Goal: Check status: Check status

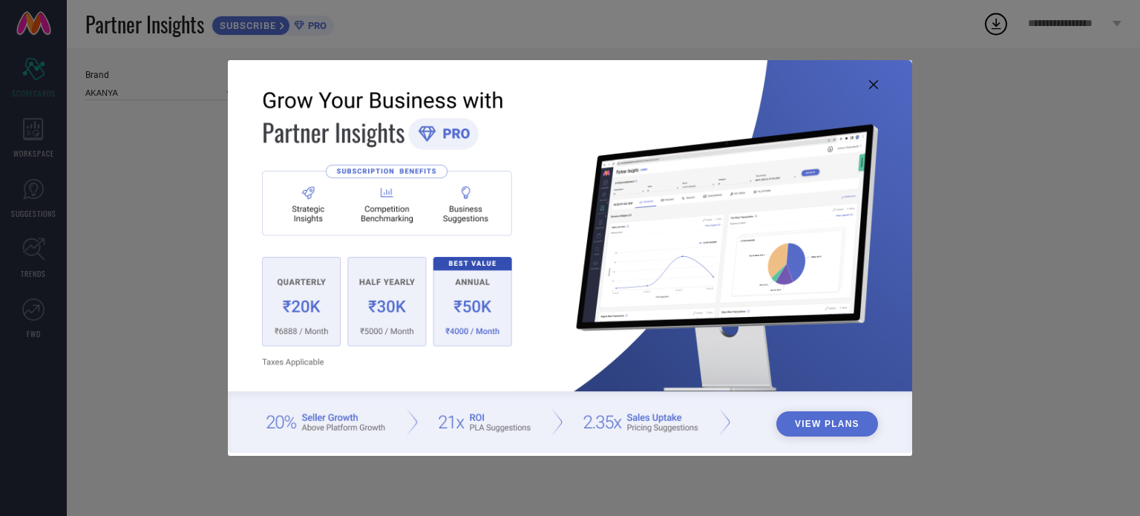
type input "All"
click at [876, 88] on icon at bounding box center [873, 84] width 9 height 9
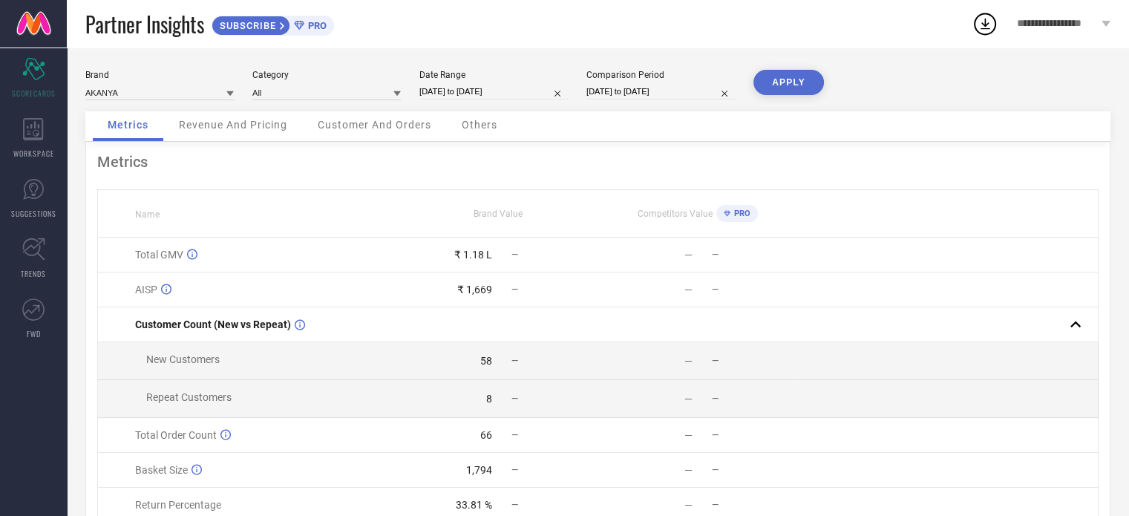
scroll to position [12, 0]
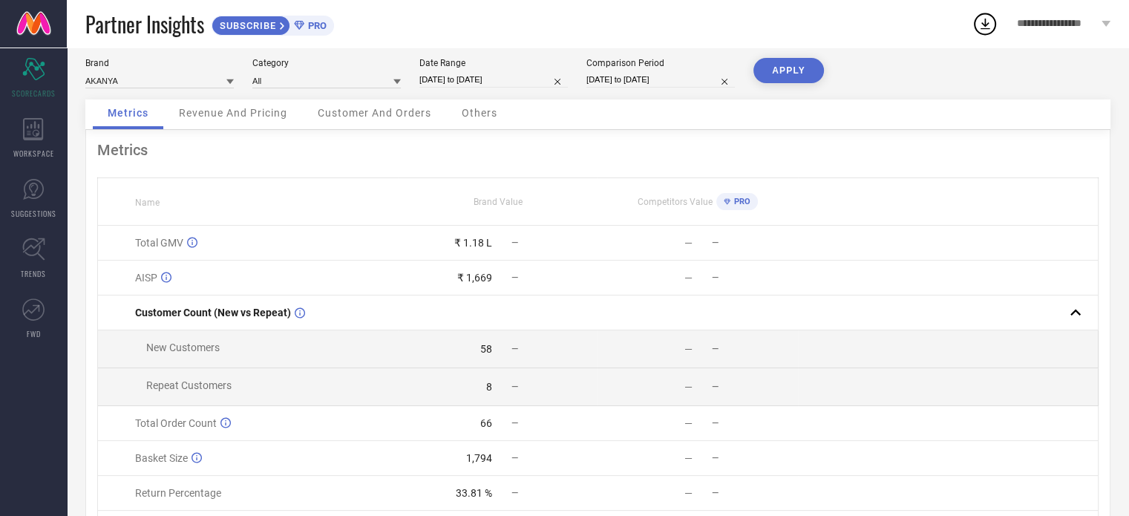
select select "6"
select select "2025"
select select "7"
select select "2025"
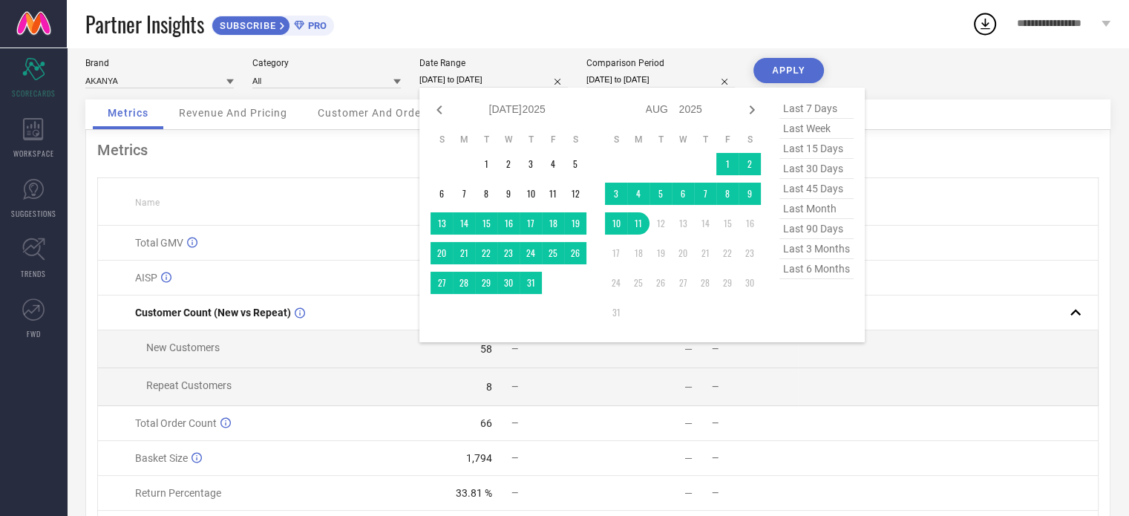
click at [526, 79] on input "[DATE] to [DATE]" at bounding box center [493, 80] width 148 height 16
click at [431, 111] on icon at bounding box center [440, 110] width 18 height 18
select select "5"
select select "2025"
select select "6"
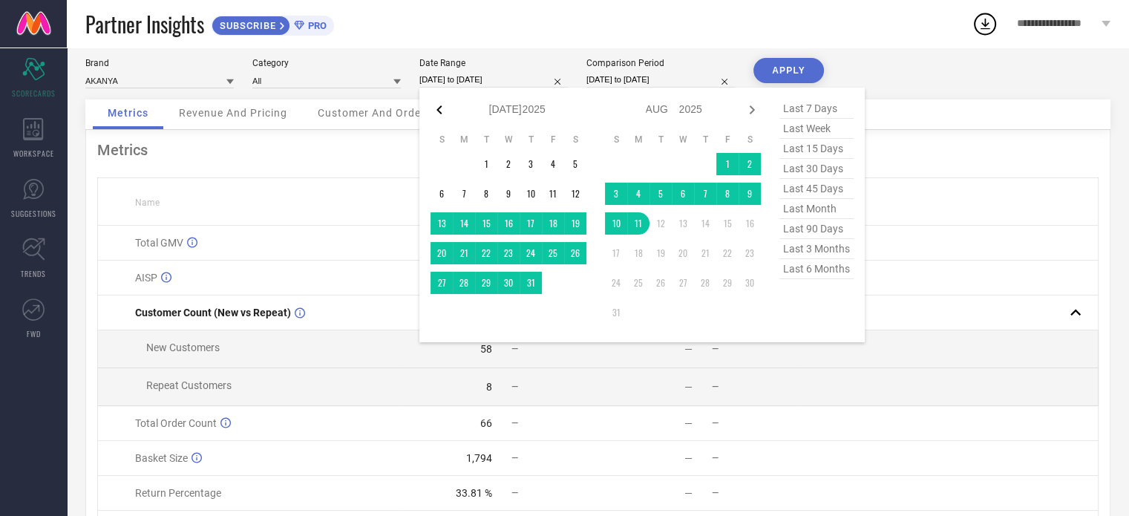
select select "2025"
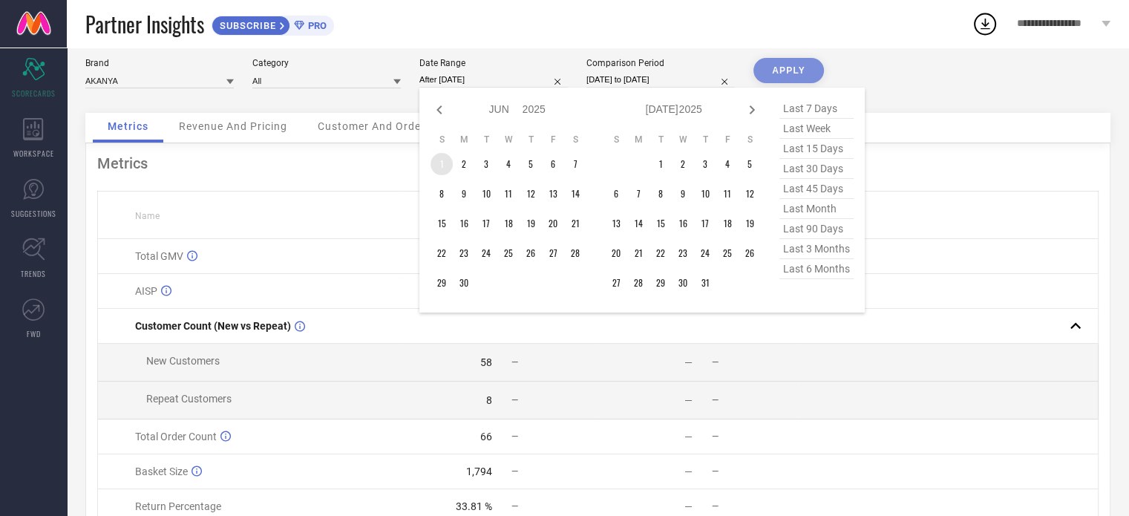
click at [443, 163] on td "1" at bounding box center [442, 164] width 22 height 22
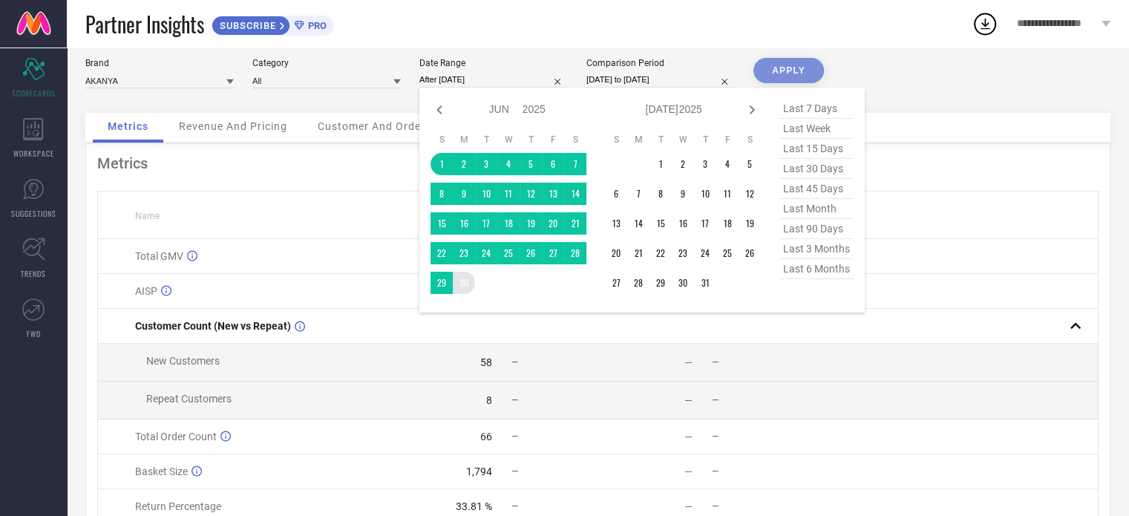
type input "[DATE] to [DATE]"
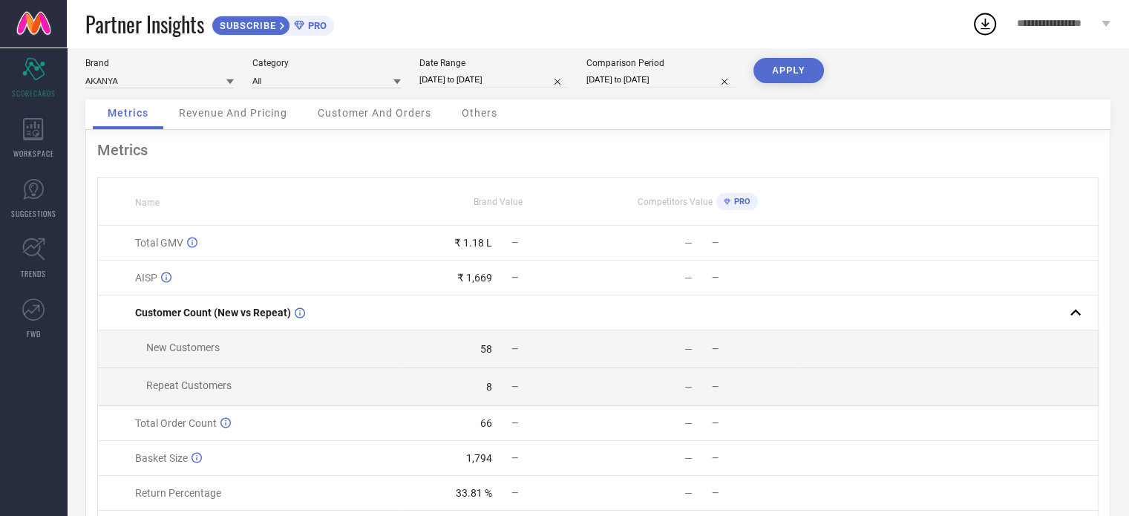
click at [783, 54] on div "Brand AKANYA Category All Date Range [DATE] to [DATE] Comparison Period [DATE] …" at bounding box center [598, 321] width 1062 height 570
click at [788, 62] on button "APPLY" at bounding box center [789, 70] width 71 height 25
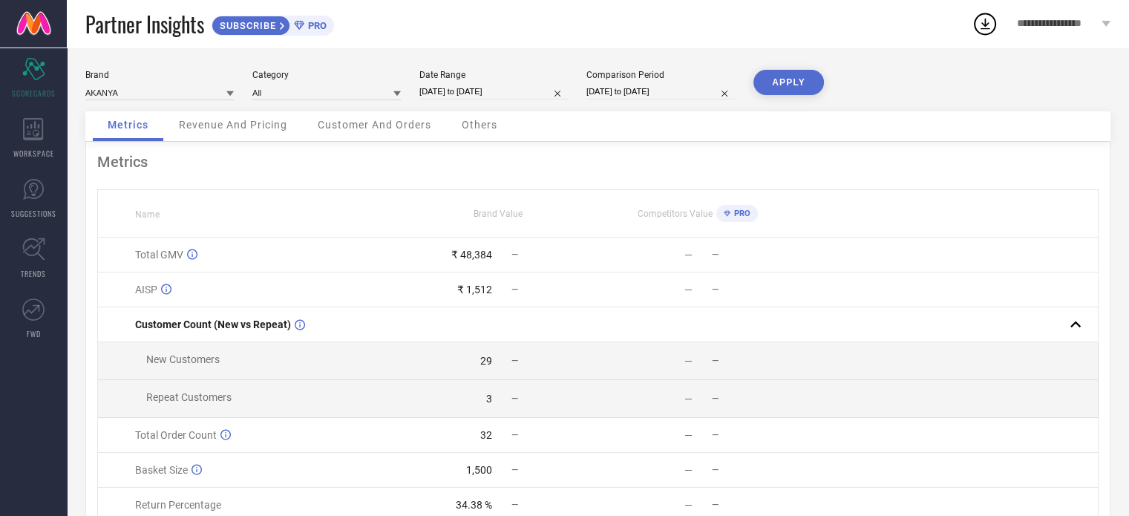
scroll to position [0, 0]
click at [501, 79] on div "Date Range [DATE] to [DATE]" at bounding box center [493, 85] width 148 height 30
select select "5"
select select "2025"
select select "6"
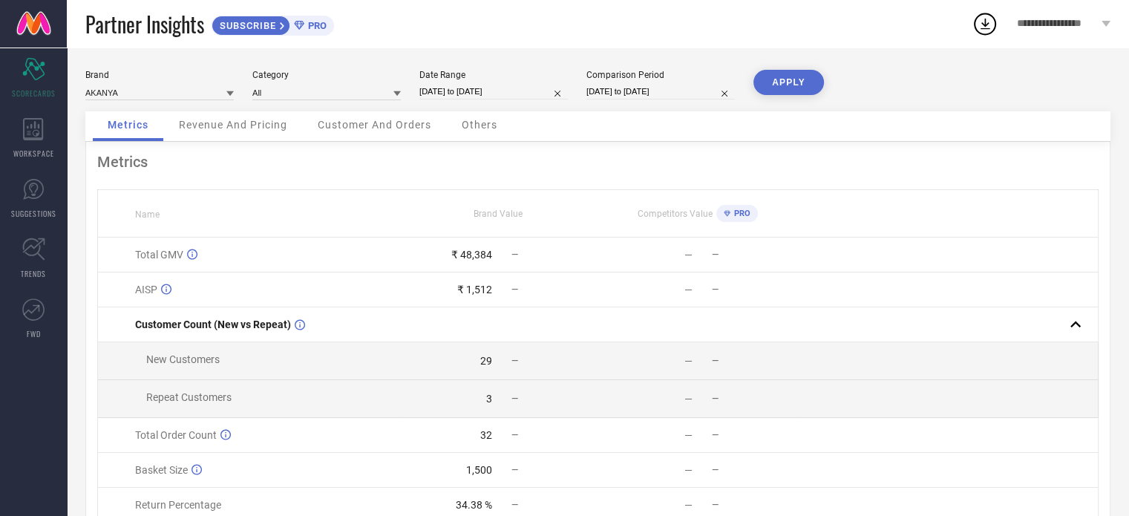
select select "2025"
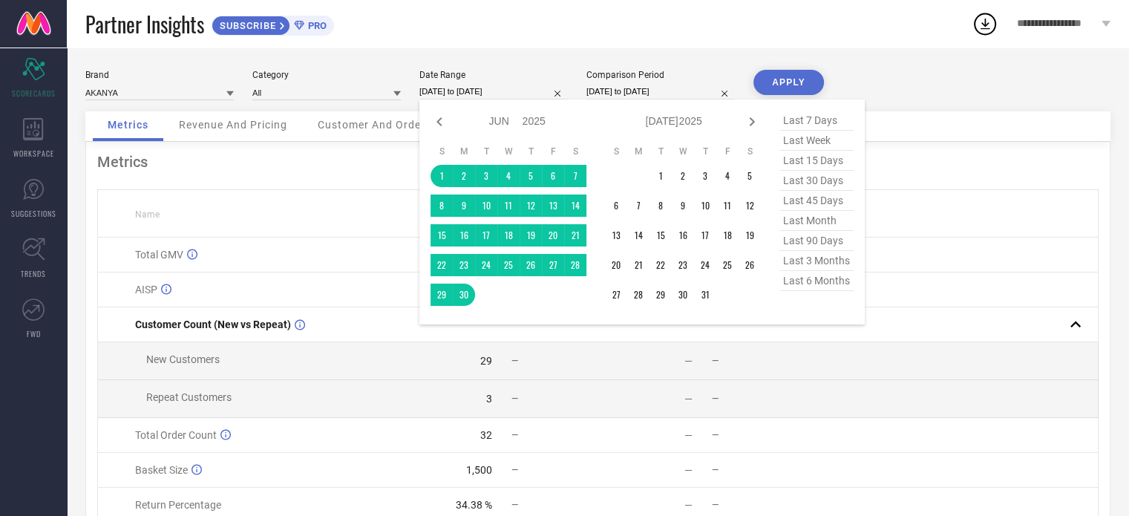
click at [510, 91] on input "[DATE] to [DATE]" at bounding box center [493, 92] width 148 height 16
click at [442, 118] on icon at bounding box center [440, 122] width 18 height 18
select select "4"
select select "2025"
select select "5"
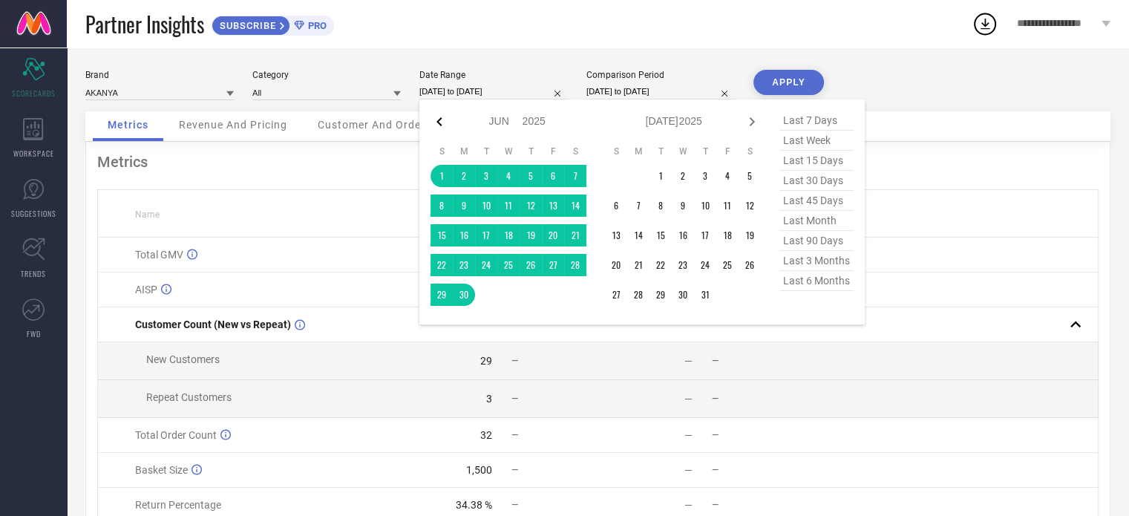
select select "2025"
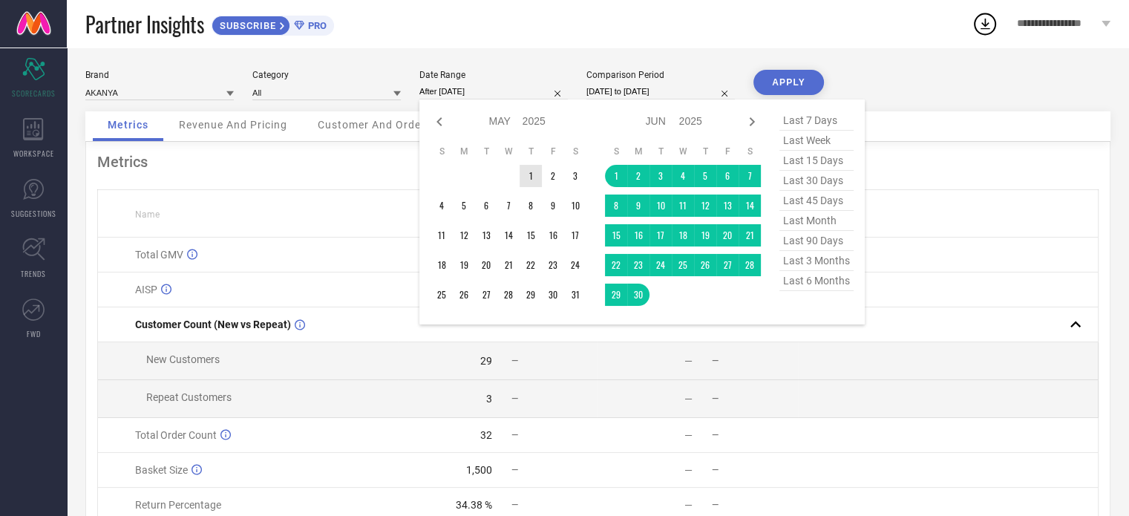
click at [527, 181] on td "1" at bounding box center [531, 176] width 22 height 22
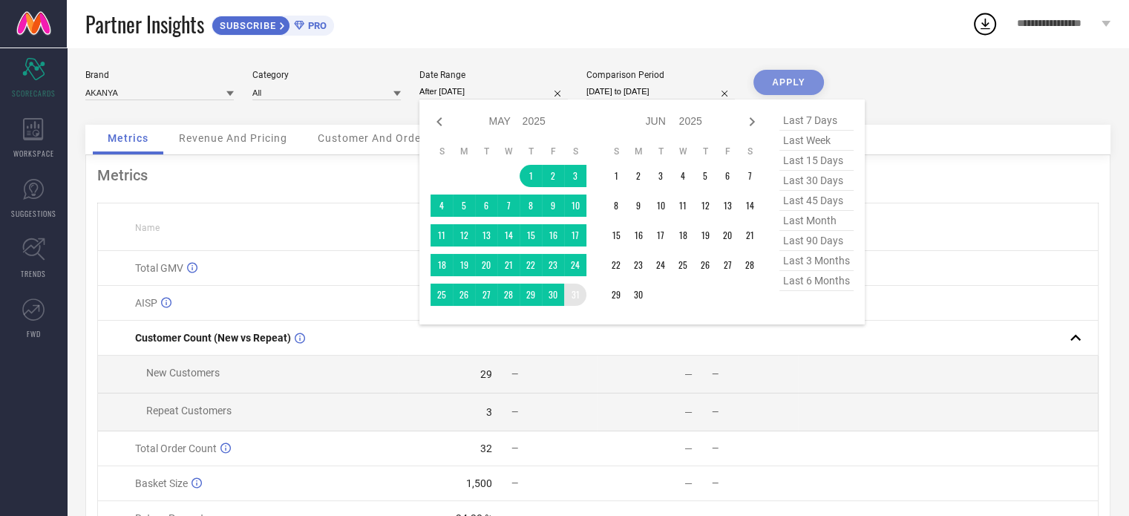
type input "[DATE] to [DATE]"
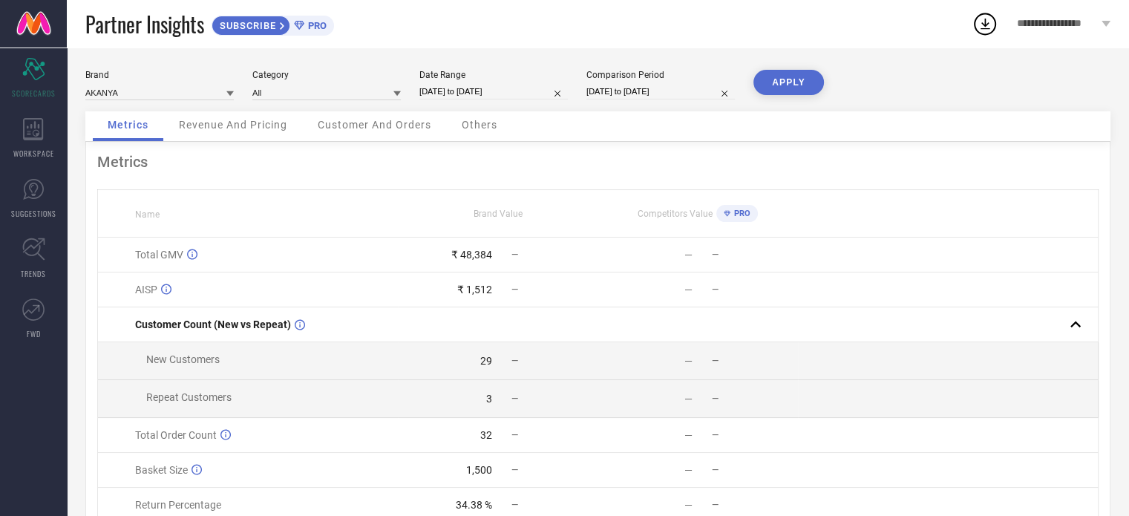
click at [790, 79] on button "APPLY" at bounding box center [789, 82] width 71 height 25
